Goal: Find specific page/section: Locate item on page

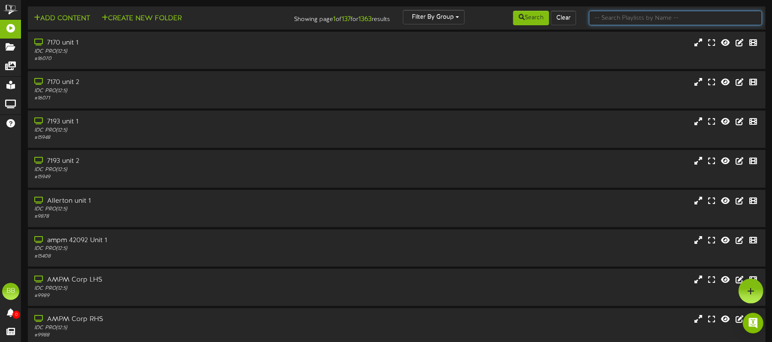
click at [660, 24] on input "text" at bounding box center [675, 18] width 173 height 15
type input "42485"
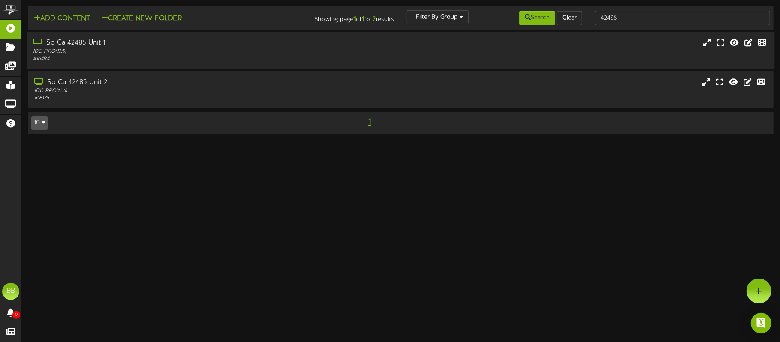
click at [237, 49] on div "IDC PRO ( 12:5 )" at bounding box center [182, 51] width 299 height 7
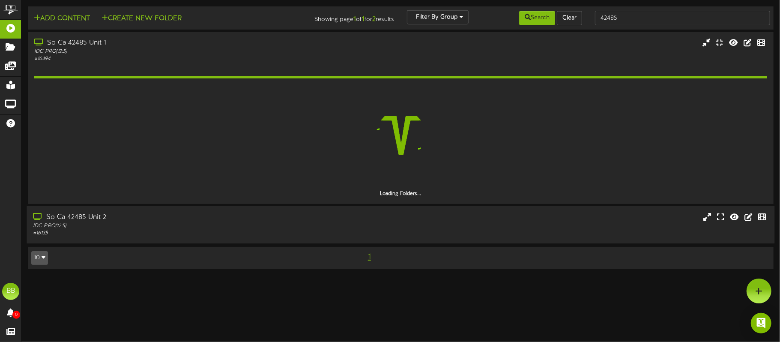
click at [249, 218] on div "So Ca 42485 Unit 2" at bounding box center [182, 218] width 299 height 10
